Goal: Task Accomplishment & Management: Manage account settings

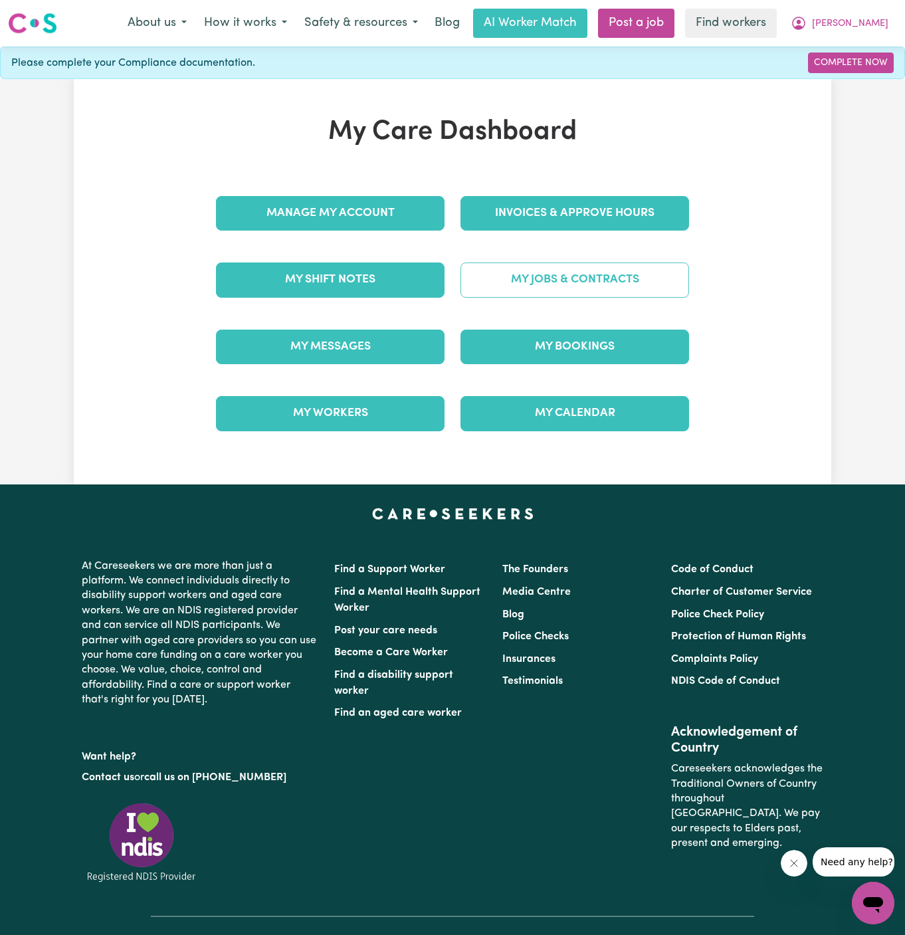
click at [568, 274] on link "My Jobs & Contracts" at bounding box center [575, 280] width 229 height 35
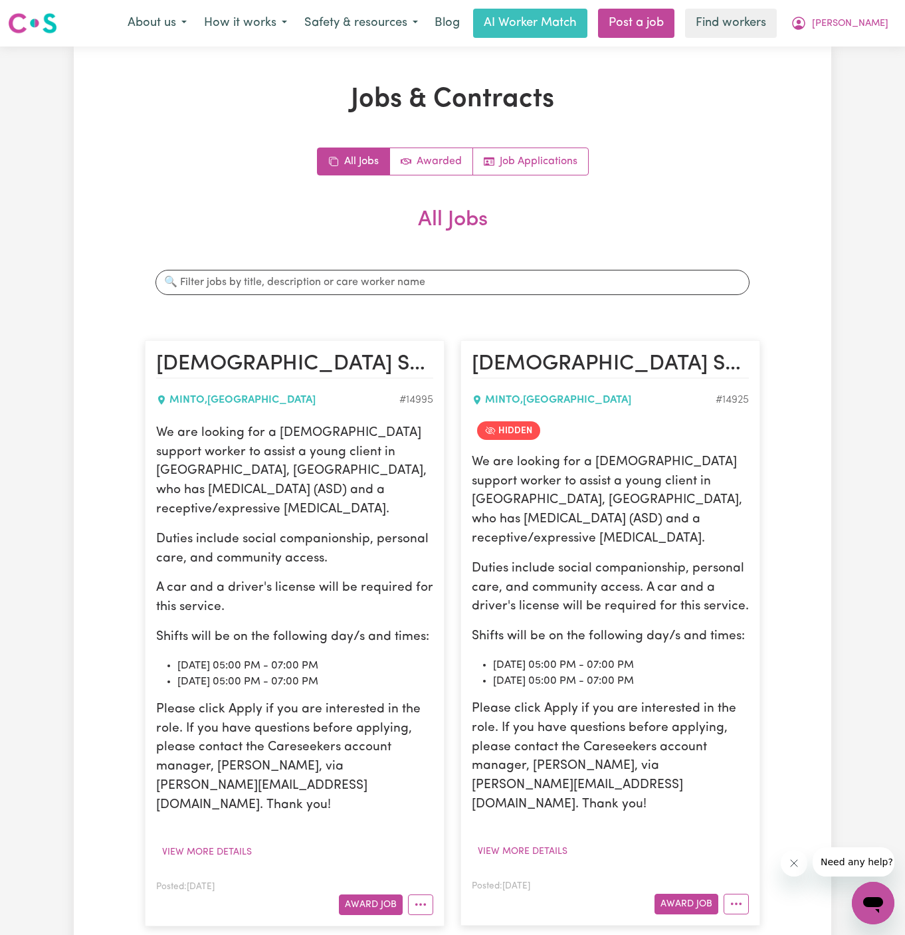
click at [328, 480] on p "We are looking for a female support worker to assist a young client in Minto, N…" at bounding box center [294, 472] width 277 height 96
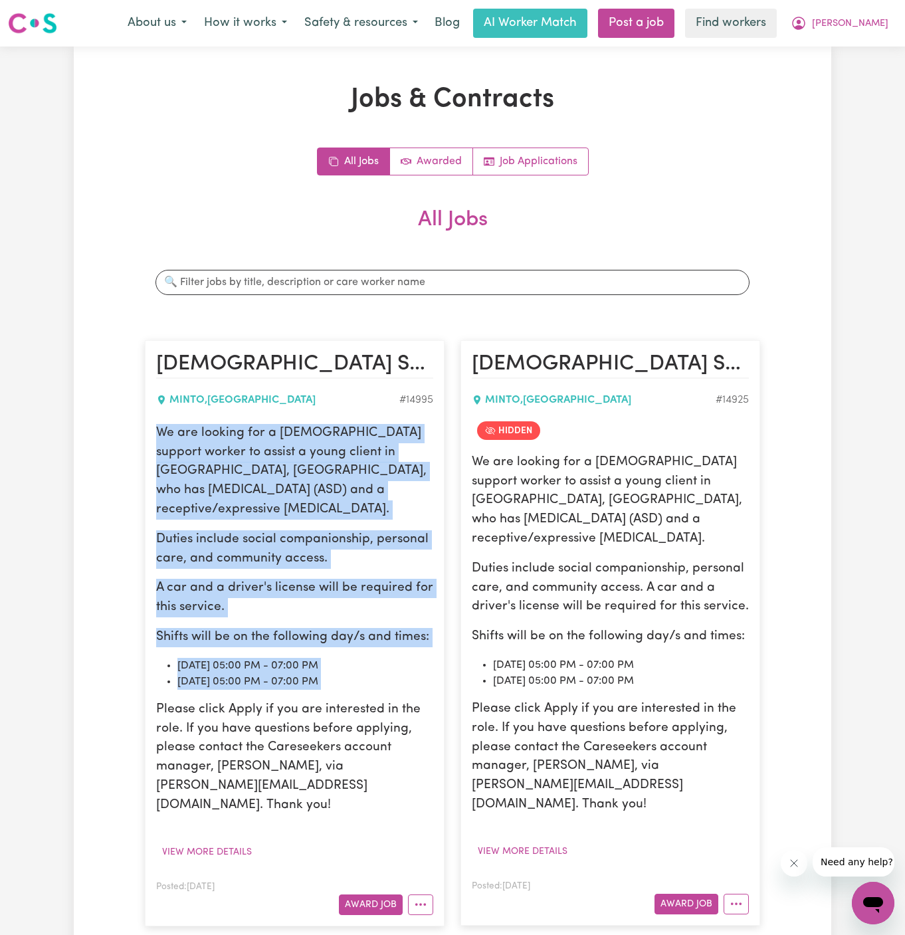
drag, startPoint x: 156, startPoint y: 429, endPoint x: 381, endPoint y: 670, distance: 330.1
click at [381, 670] on div "We are looking for a female support worker to assist a young client in Minto, N…" at bounding box center [294, 619] width 277 height 391
copy div "We are looking for a female support worker to assist a young client in Minto, N…"
click at [881, 24] on span "[PERSON_NAME]" at bounding box center [850, 24] width 76 height 15
click at [880, 39] on link "My Dashboard" at bounding box center [844, 51] width 105 height 25
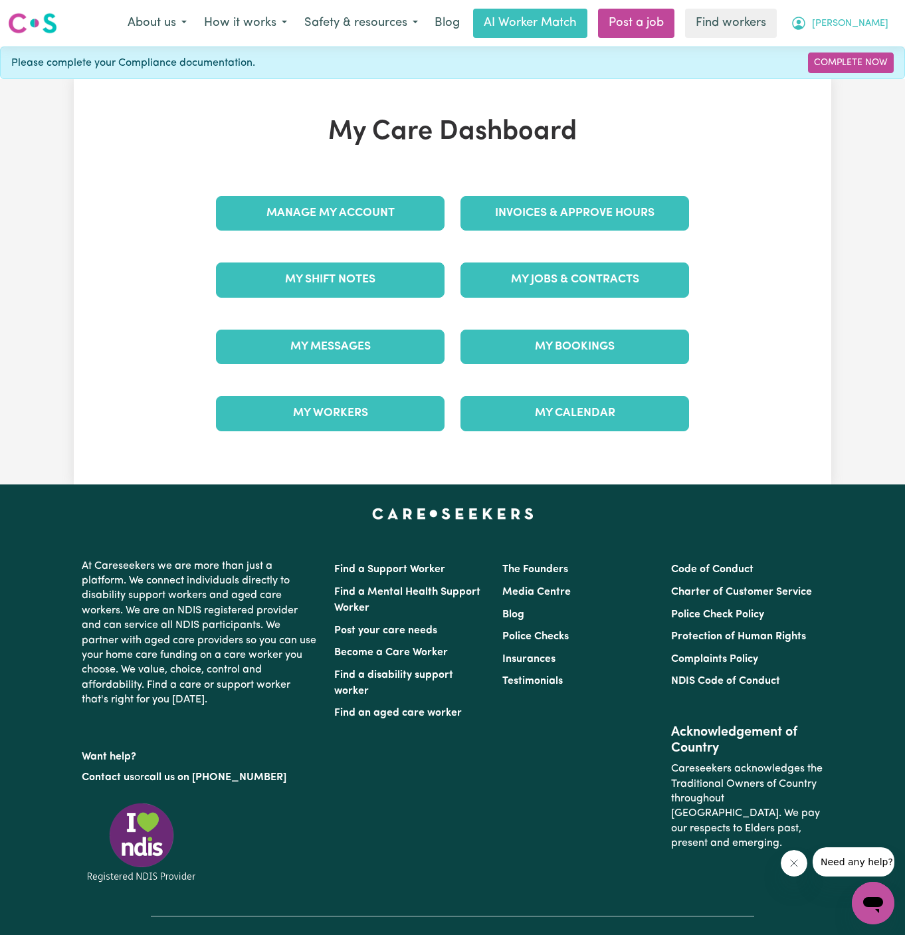
click at [880, 25] on span "[PERSON_NAME]" at bounding box center [850, 24] width 76 height 15
click at [880, 70] on link "Logout" at bounding box center [844, 76] width 105 height 25
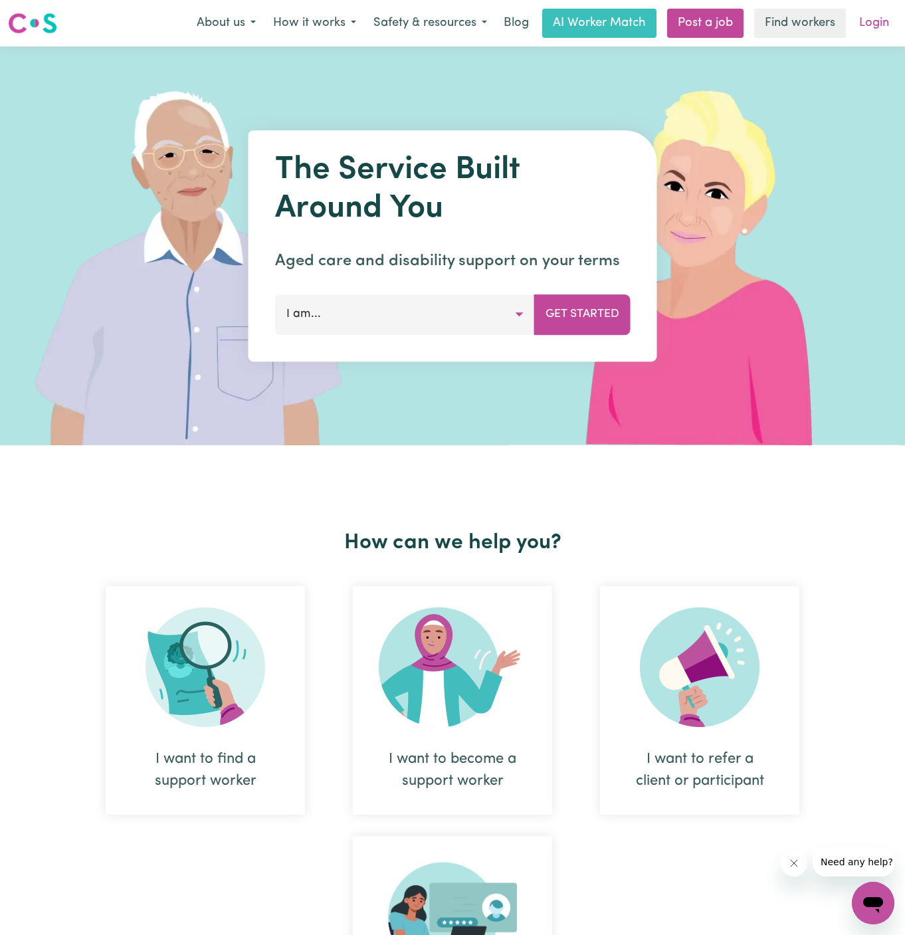
click at [877, 17] on link "Login" at bounding box center [874, 23] width 46 height 29
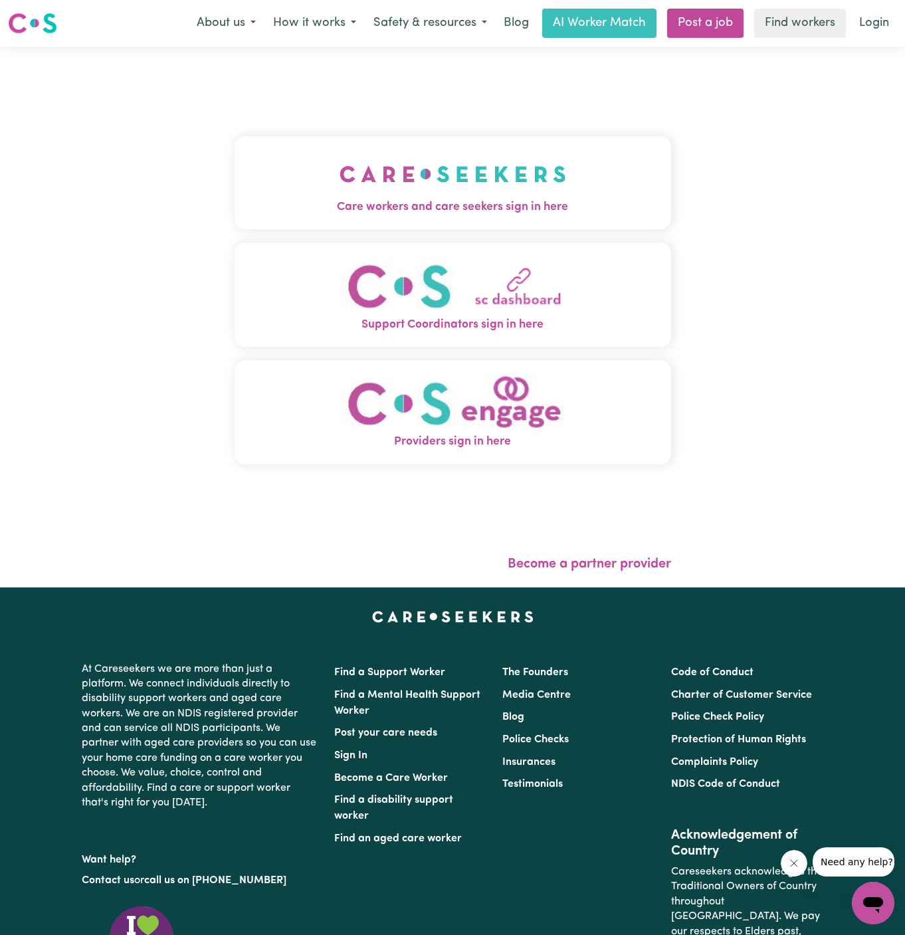
click at [393, 155] on img "Care workers and care seekers sign in here" at bounding box center [453, 174] width 227 height 49
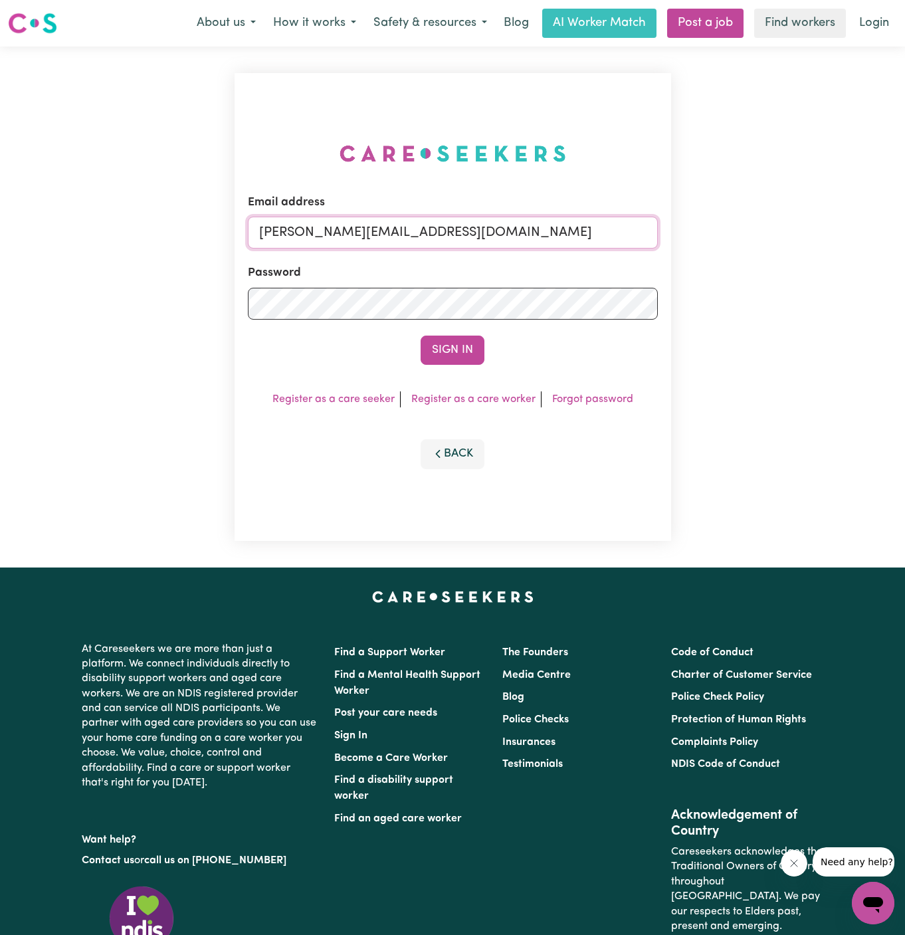
click at [607, 242] on input "dyan@careseekers.com.au" at bounding box center [453, 233] width 410 height 32
drag, startPoint x: 326, startPoint y: 236, endPoint x: 747, endPoint y: 278, distance: 422.8
click at [747, 278] on div "Email address superuser~JoanStIvesKNC@careseekers.com.au Password Sign In Regis…" at bounding box center [452, 307] width 905 height 521
type input "superuser~RobertMoorWC@careseekers.com.au"
click at [455, 339] on button "Sign In" at bounding box center [453, 350] width 64 height 29
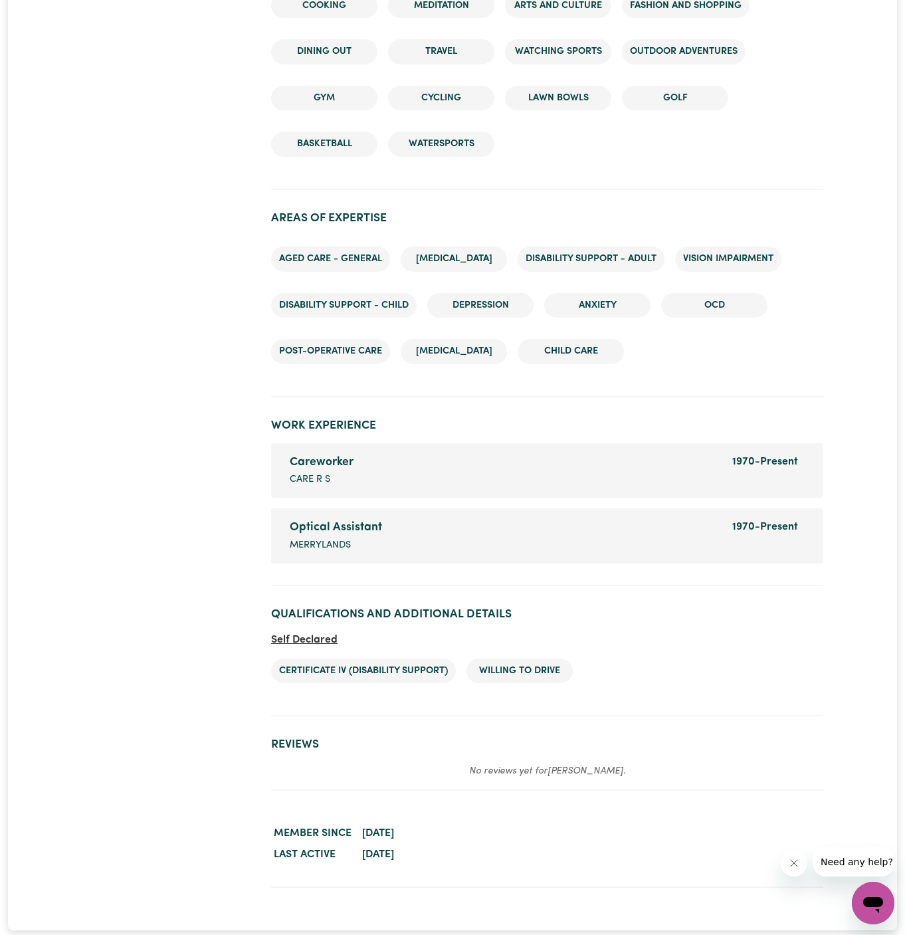
scroll to position [2122, 0]
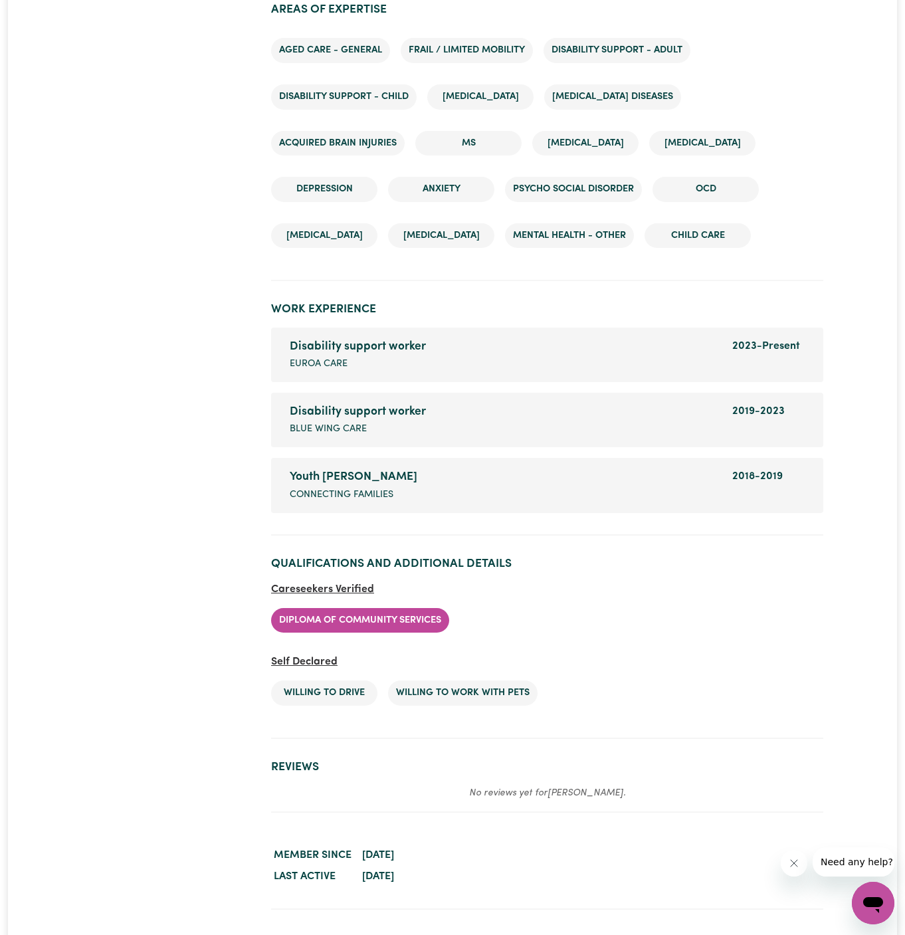
scroll to position [2299, 0]
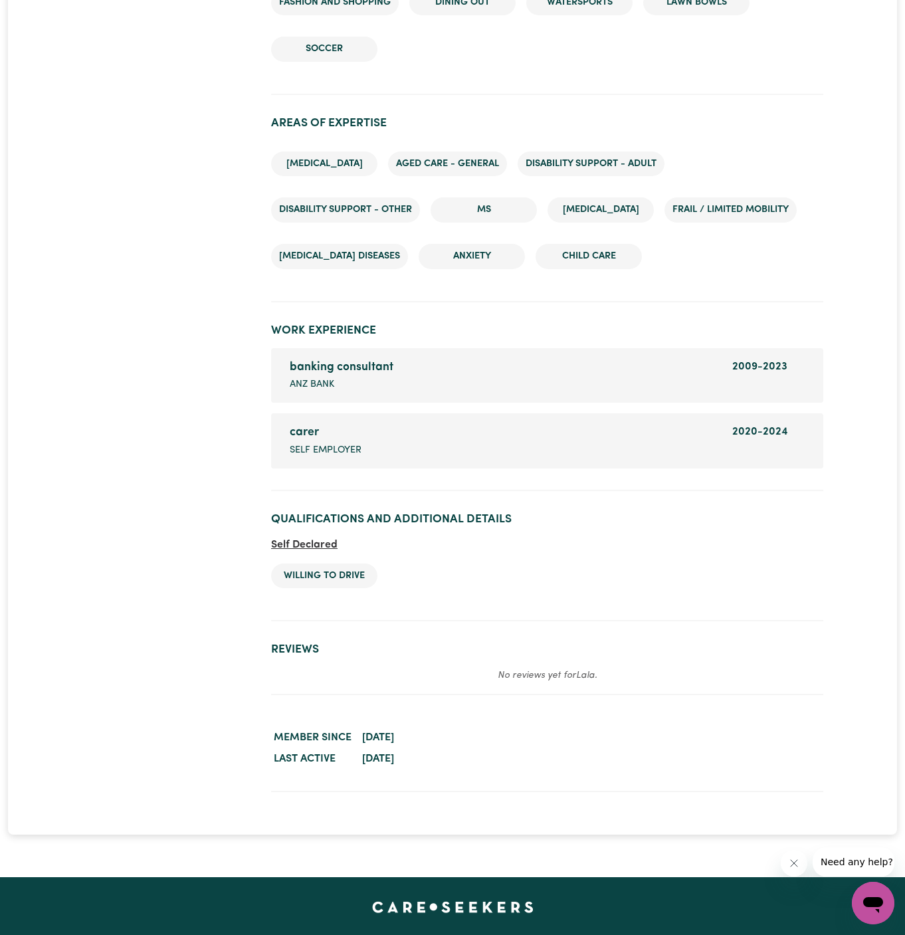
scroll to position [2211, 0]
